Goal: Information Seeking & Learning: Learn about a topic

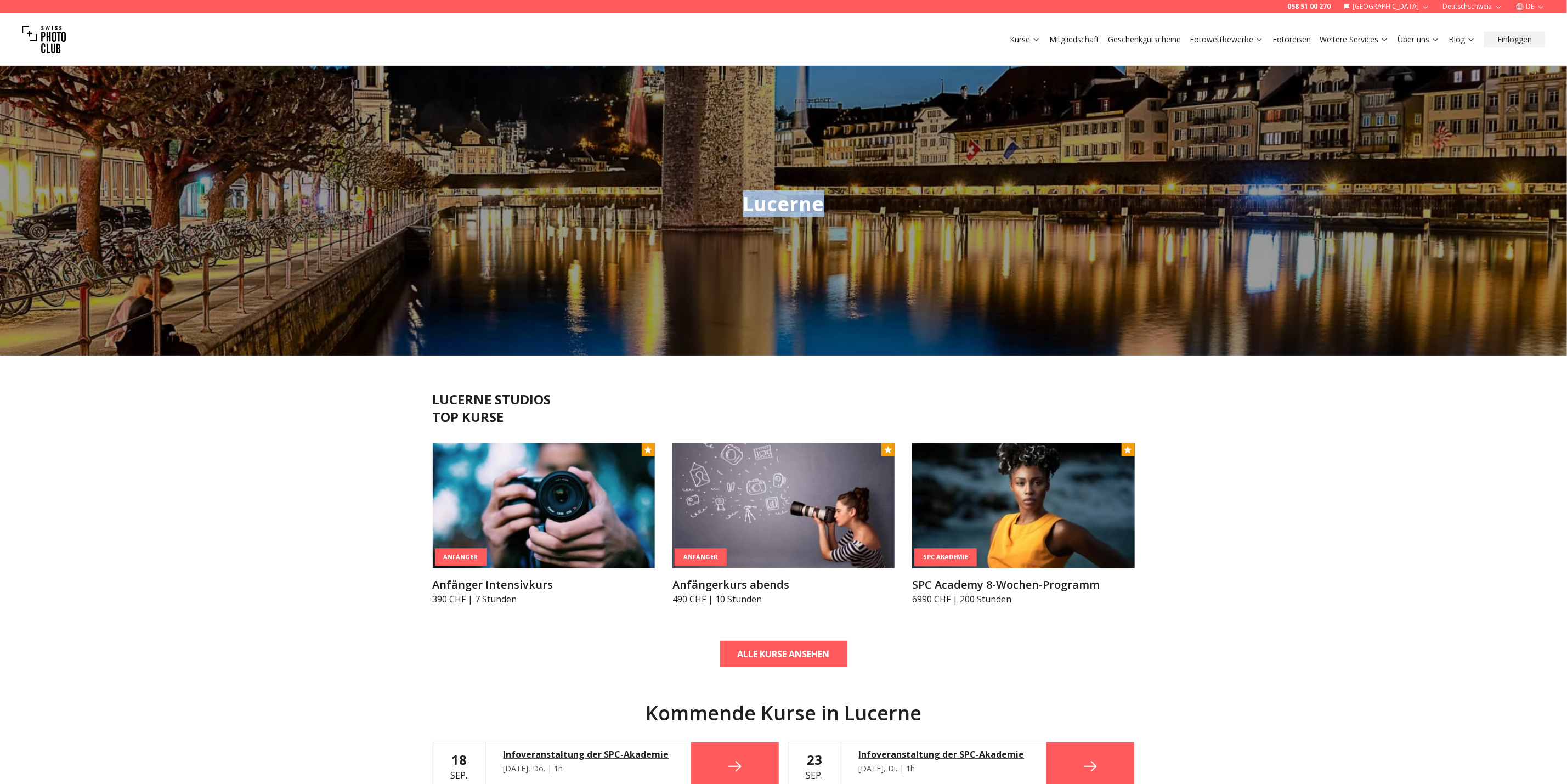
drag, startPoint x: 851, startPoint y: 202, endPoint x: 828, endPoint y: 204, distance: 23.1
click at [828, 204] on div "Lucerne" at bounding box center [784, 204] width 1567 height 302
copy div "Lucerne"
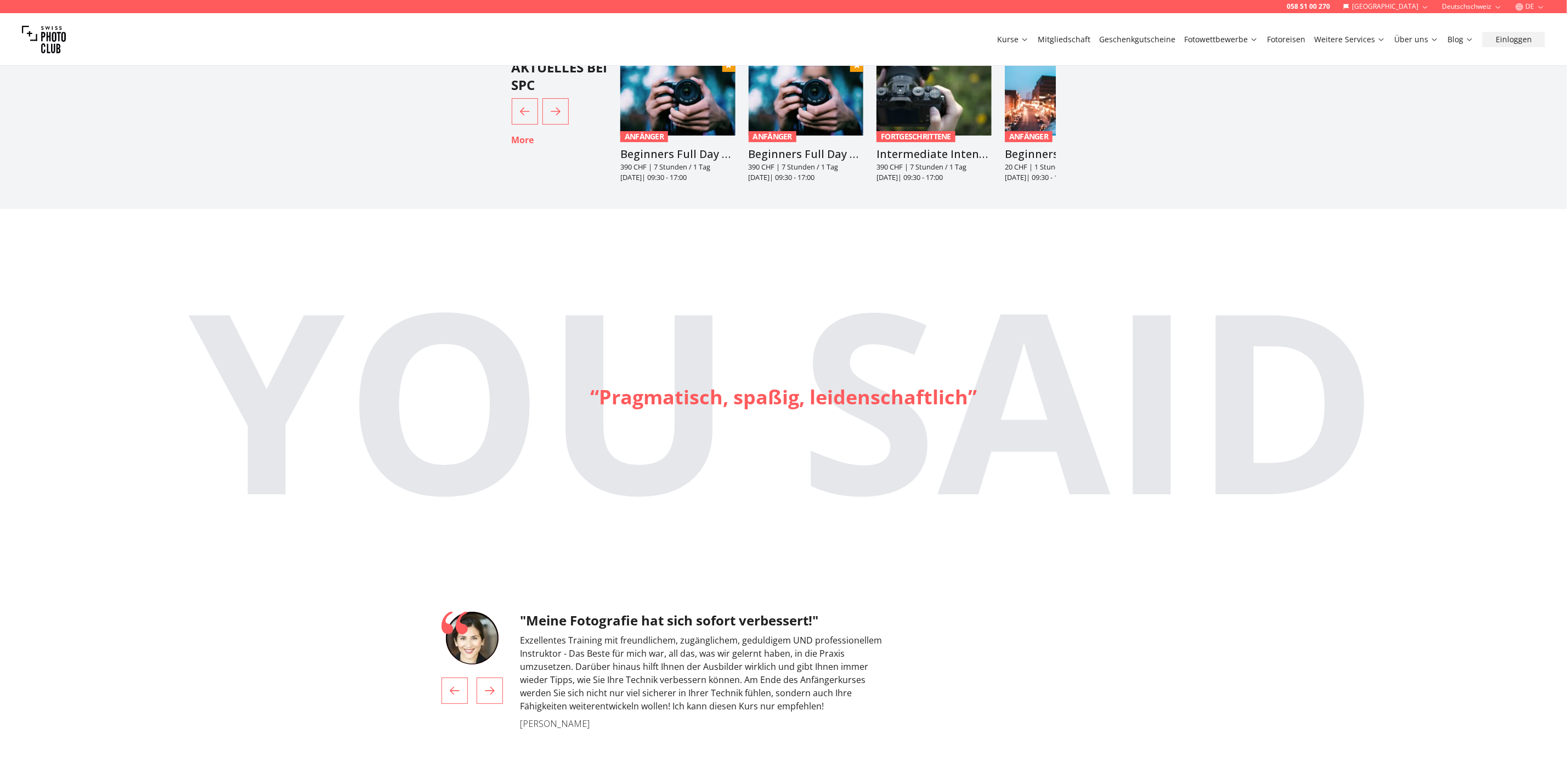
scroll to position [2835, 0]
click at [1028, 56] on link "Fotokurse" at bounding box center [1057, 63] width 100 height 20
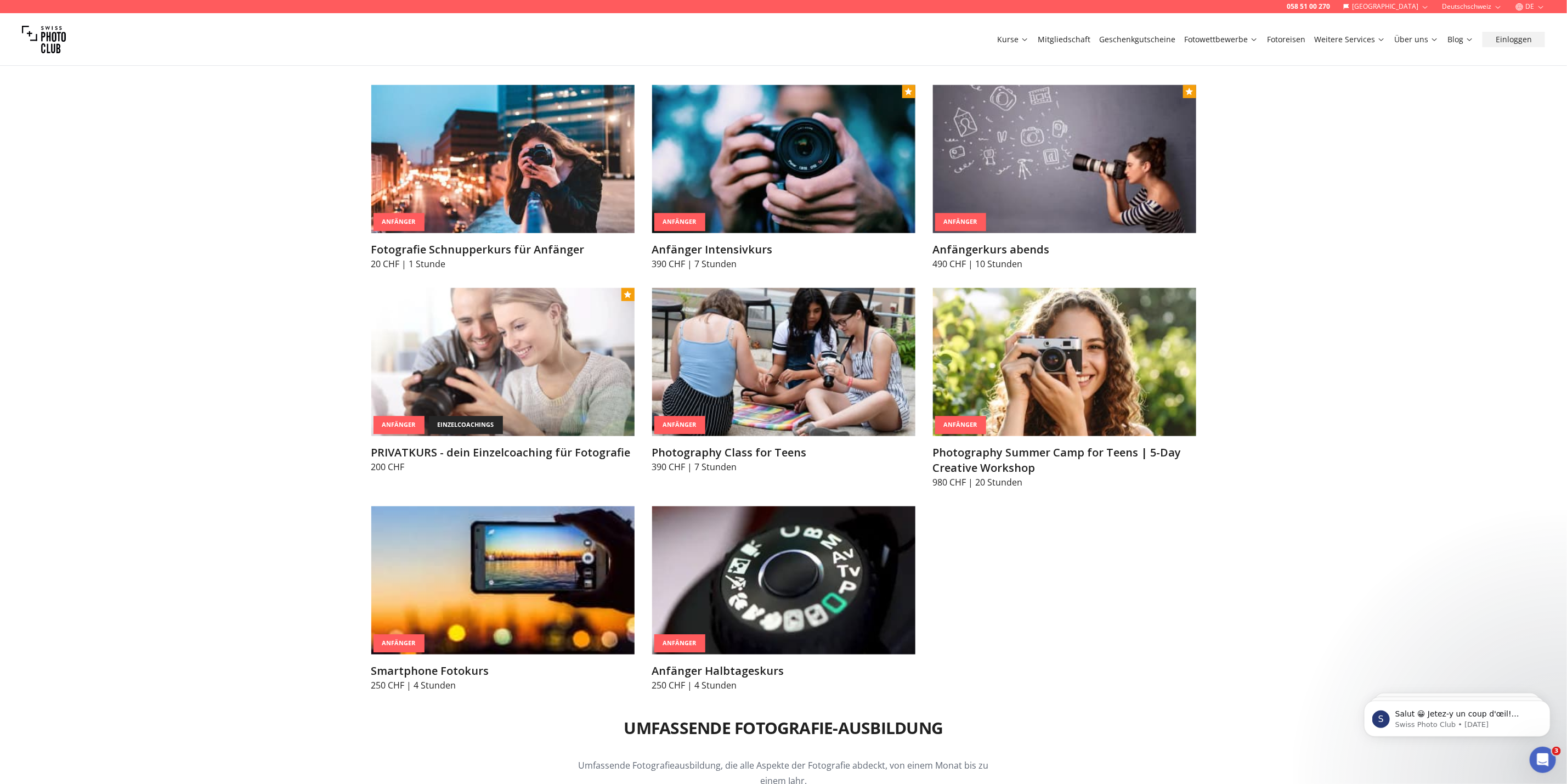
scroll to position [576, 0]
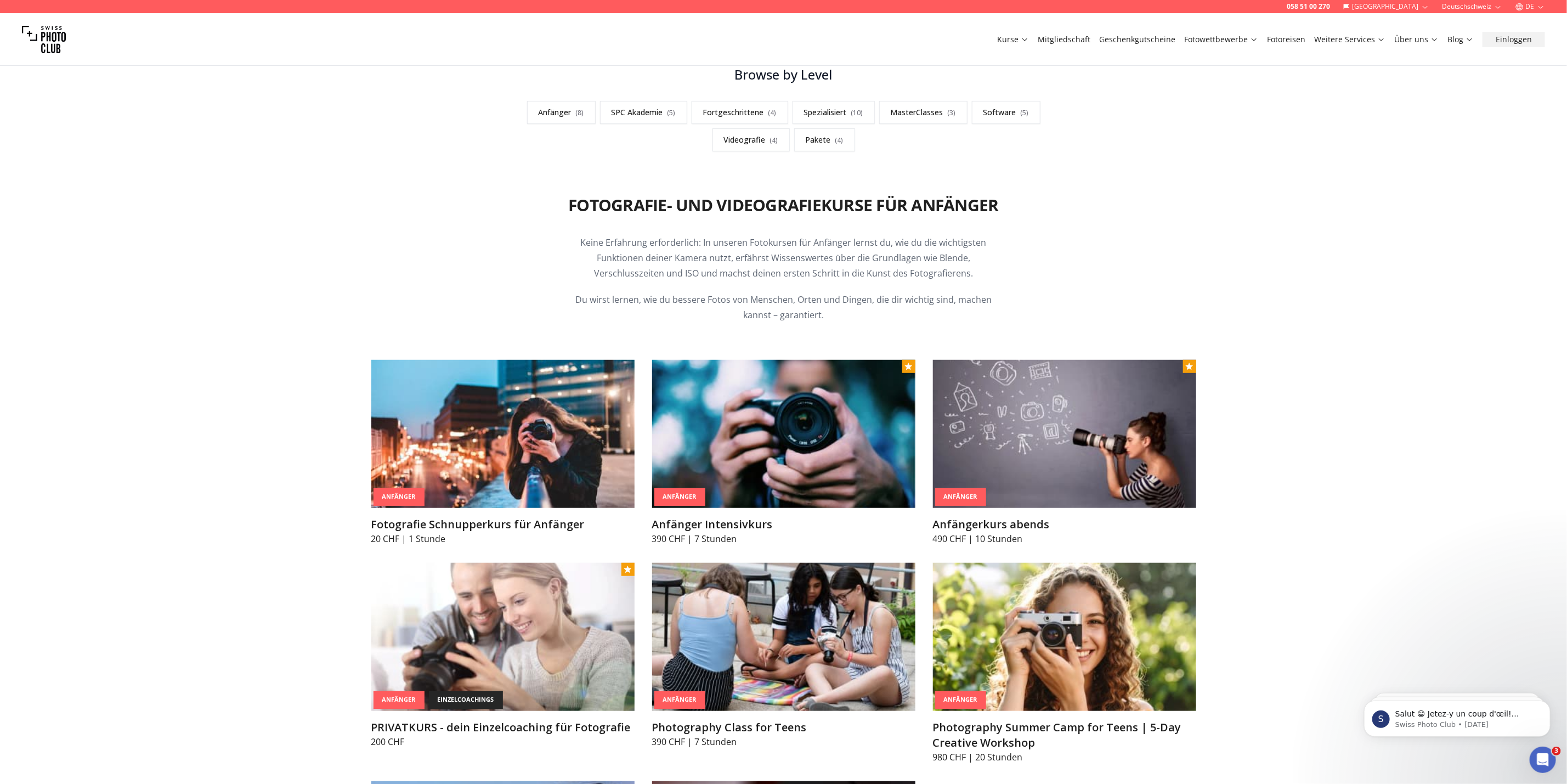
scroll to position [247, 0]
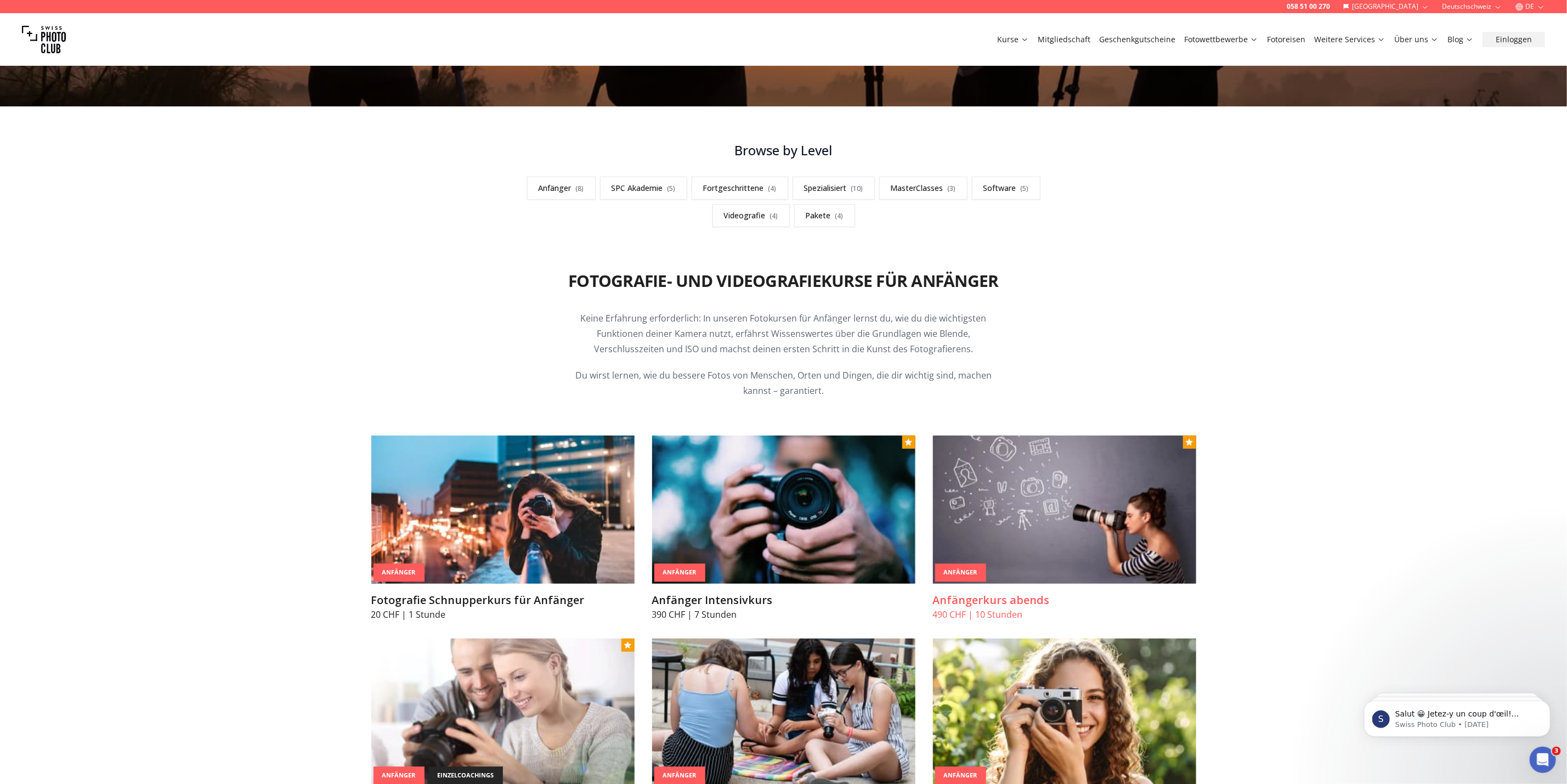
click at [1059, 517] on img at bounding box center [1065, 509] width 263 height 148
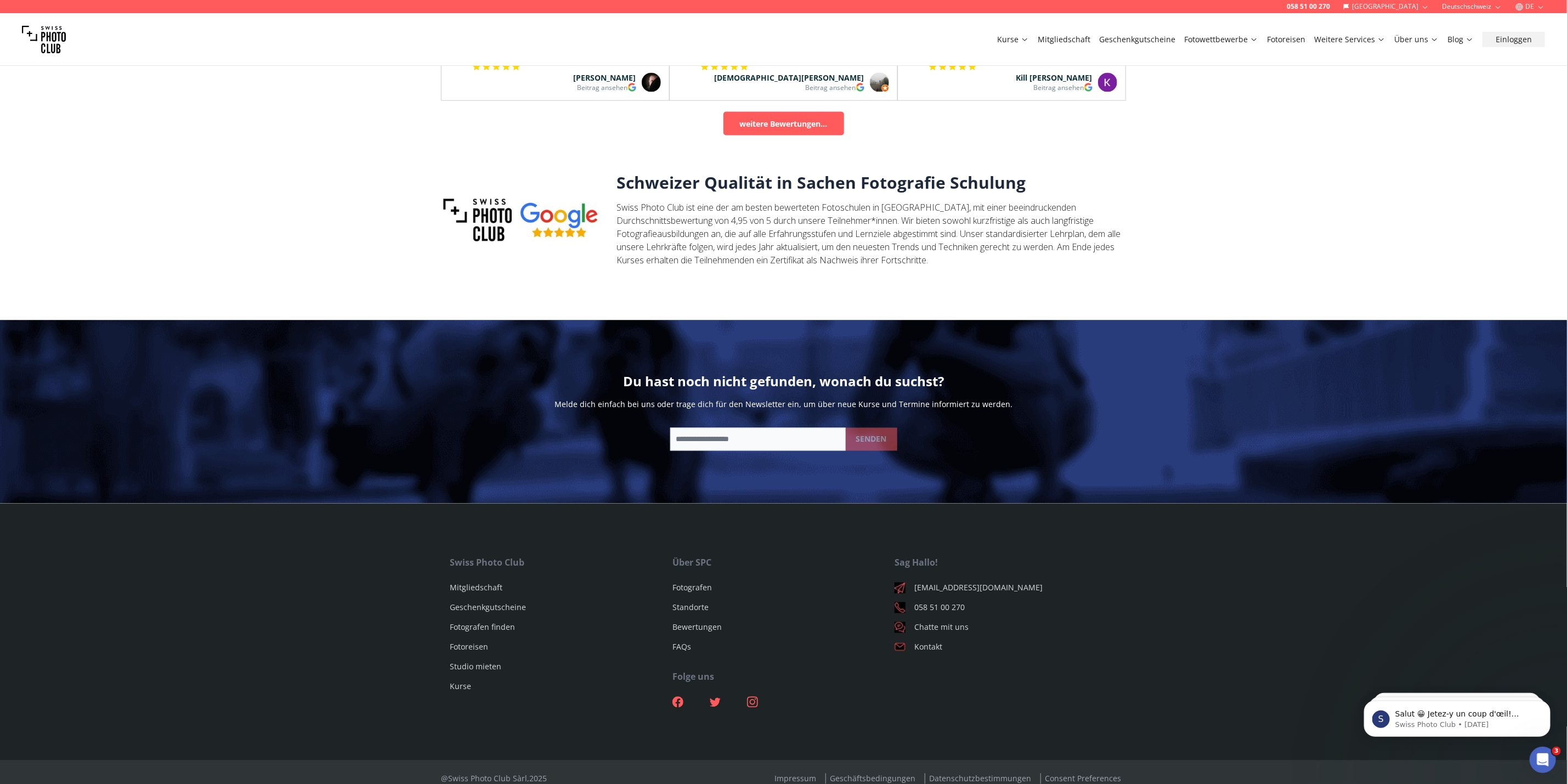
scroll to position [1364, 0]
click at [411, 471] on img at bounding box center [784, 411] width 1567 height 183
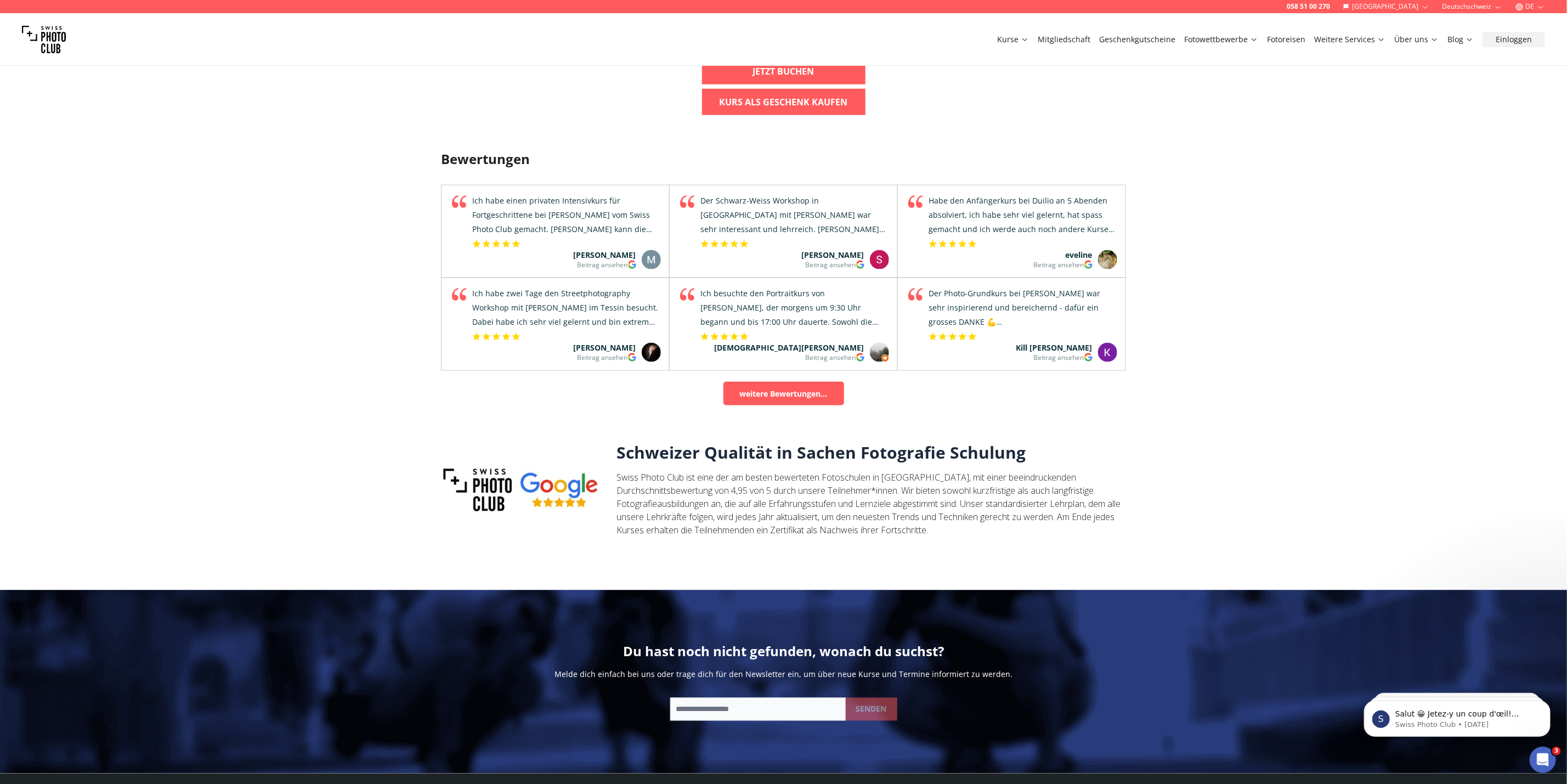
scroll to position [377, 0]
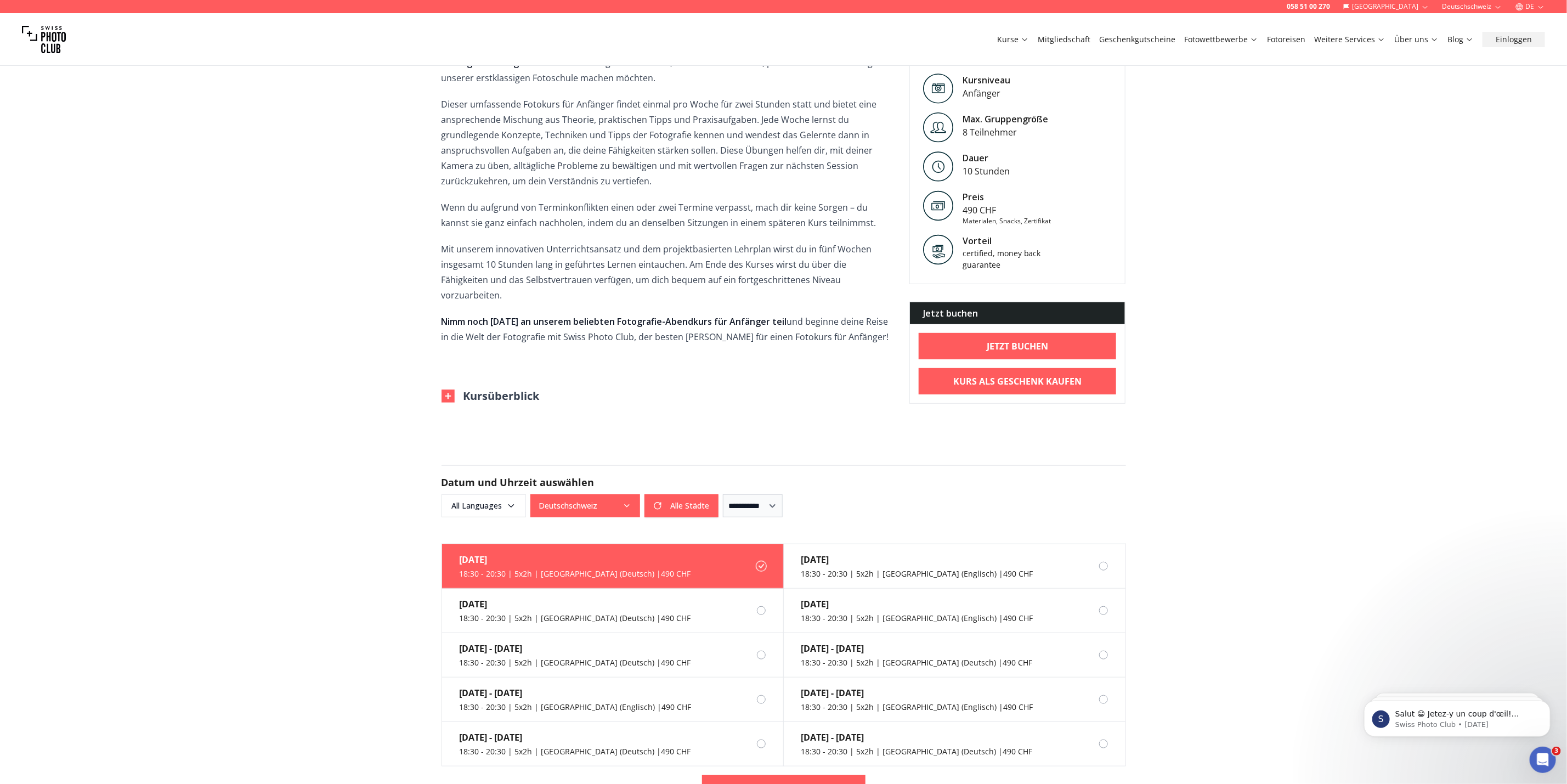
drag, startPoint x: 420, startPoint y: 283, endPoint x: 408, endPoint y: 283, distance: 12.0
